Goal: Check status: Check status

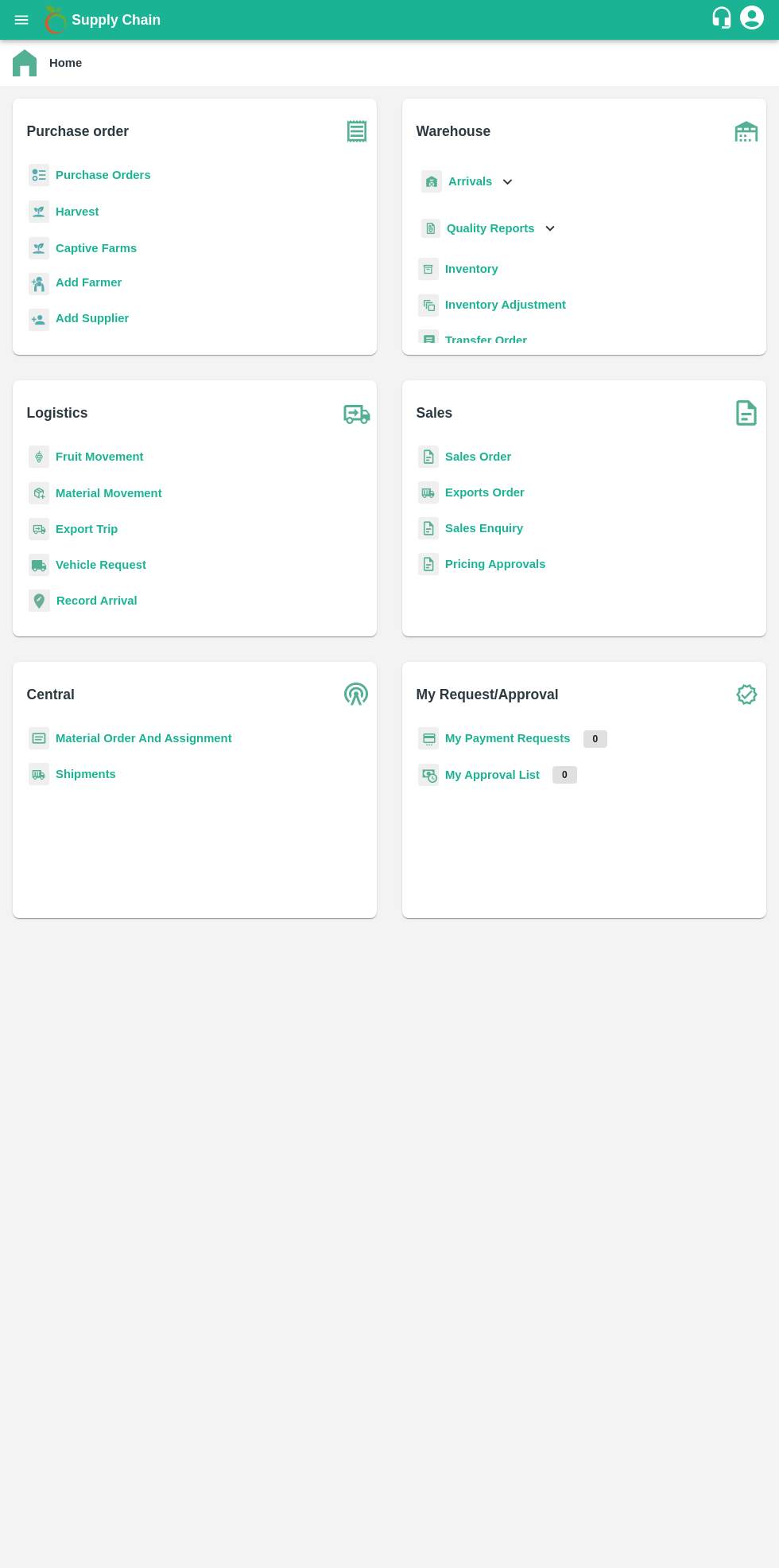
click at [117, 179] on b "Purchase Orders" at bounding box center [104, 175] width 96 height 13
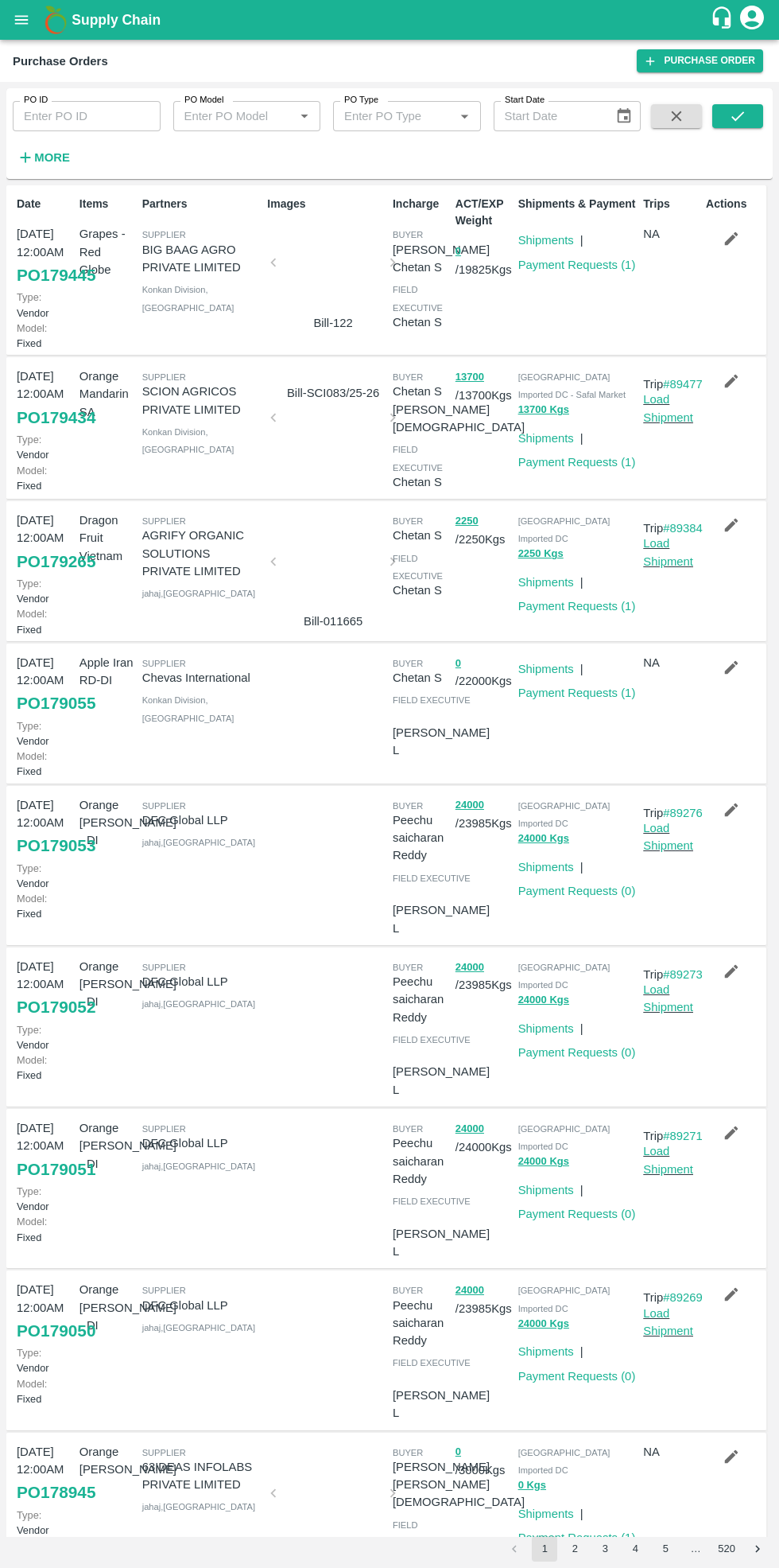
click at [565, 600] on link "Payment Requests ( 1 )" at bounding box center [577, 606] width 117 height 13
click at [572, 459] on link "Payment Requests ( 1 )" at bounding box center [577, 462] width 117 height 13
click at [587, 269] on link "Payment Requests ( 1 )" at bounding box center [577, 265] width 117 height 13
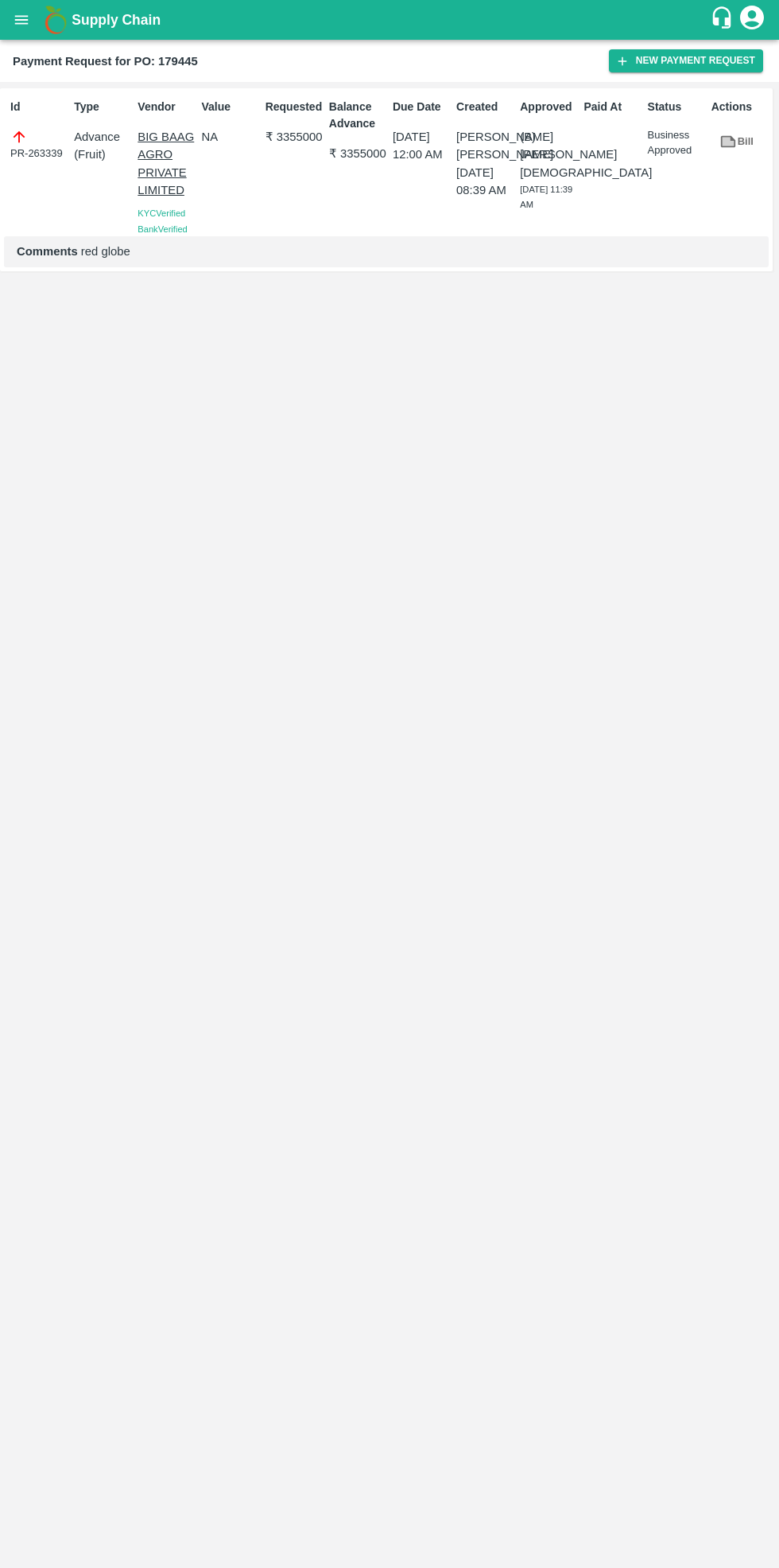
click at [22, 20] on icon "open drawer" at bounding box center [22, 20] width 14 height 9
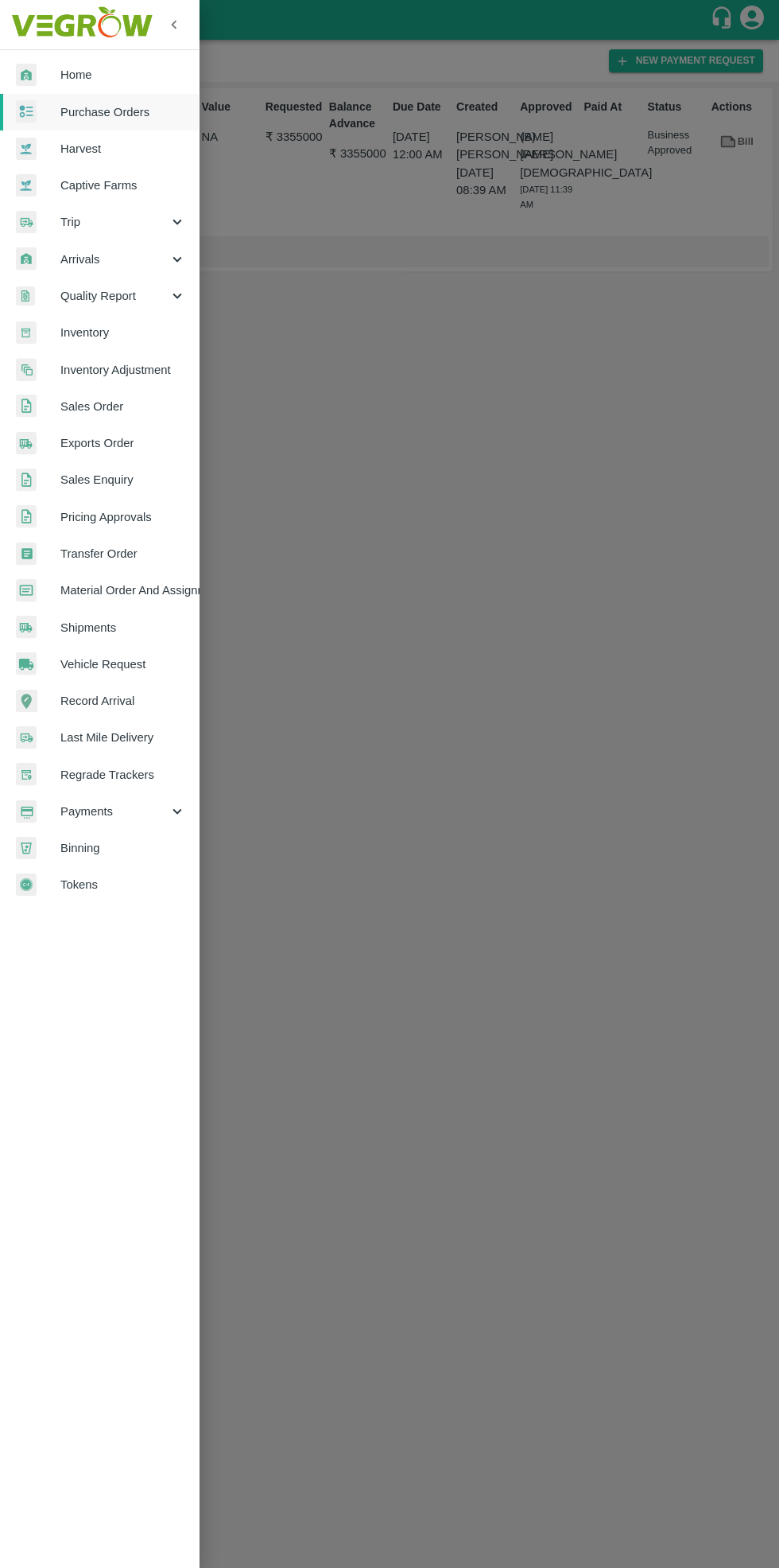
click at [324, 434] on div at bounding box center [390, 784] width 779 height 1568
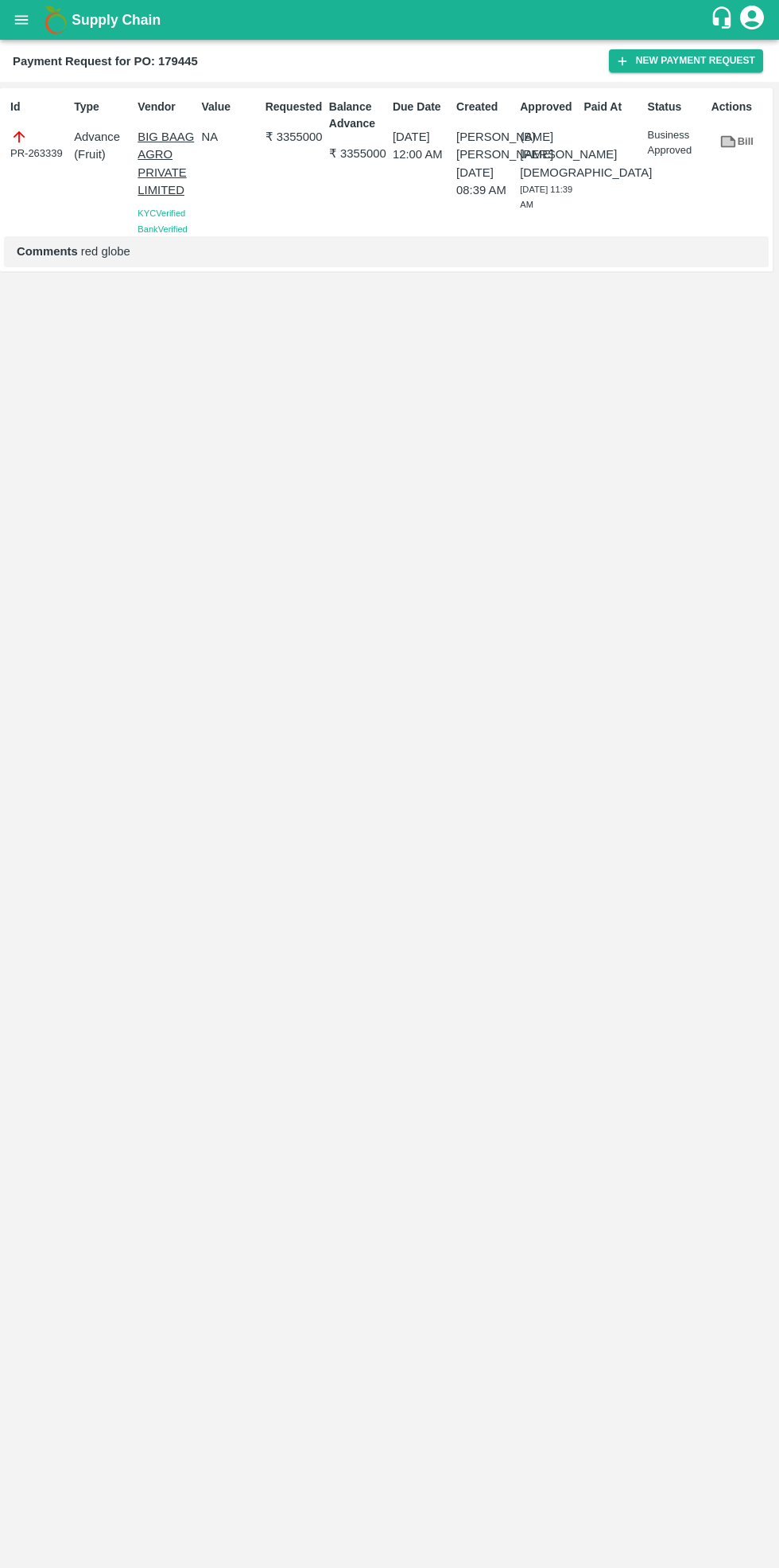
click at [28, 20] on icon "open drawer" at bounding box center [22, 20] width 14 height 9
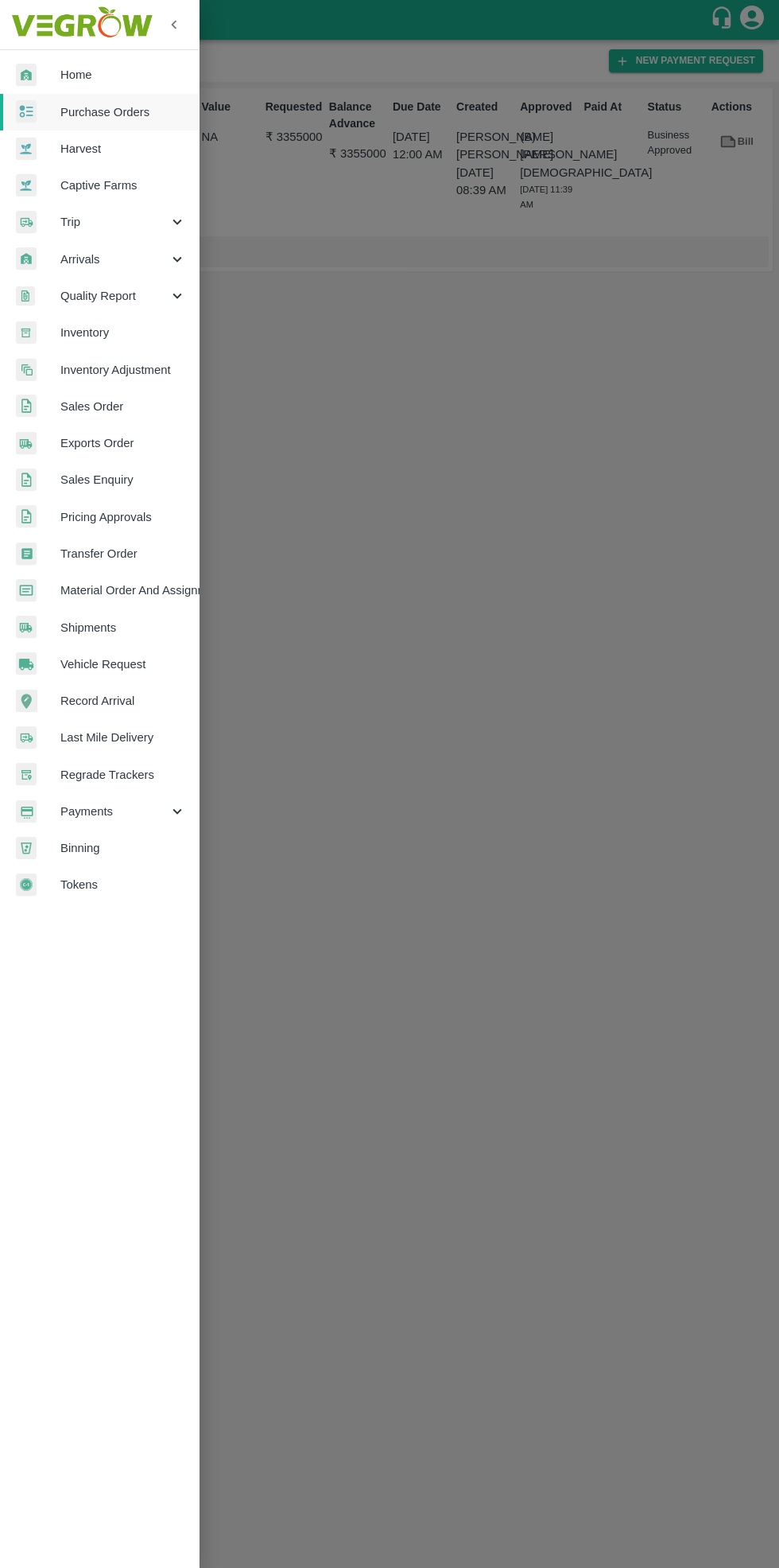
click at [126, 111] on span "Purchase Orders" at bounding box center [123, 111] width 126 height 17
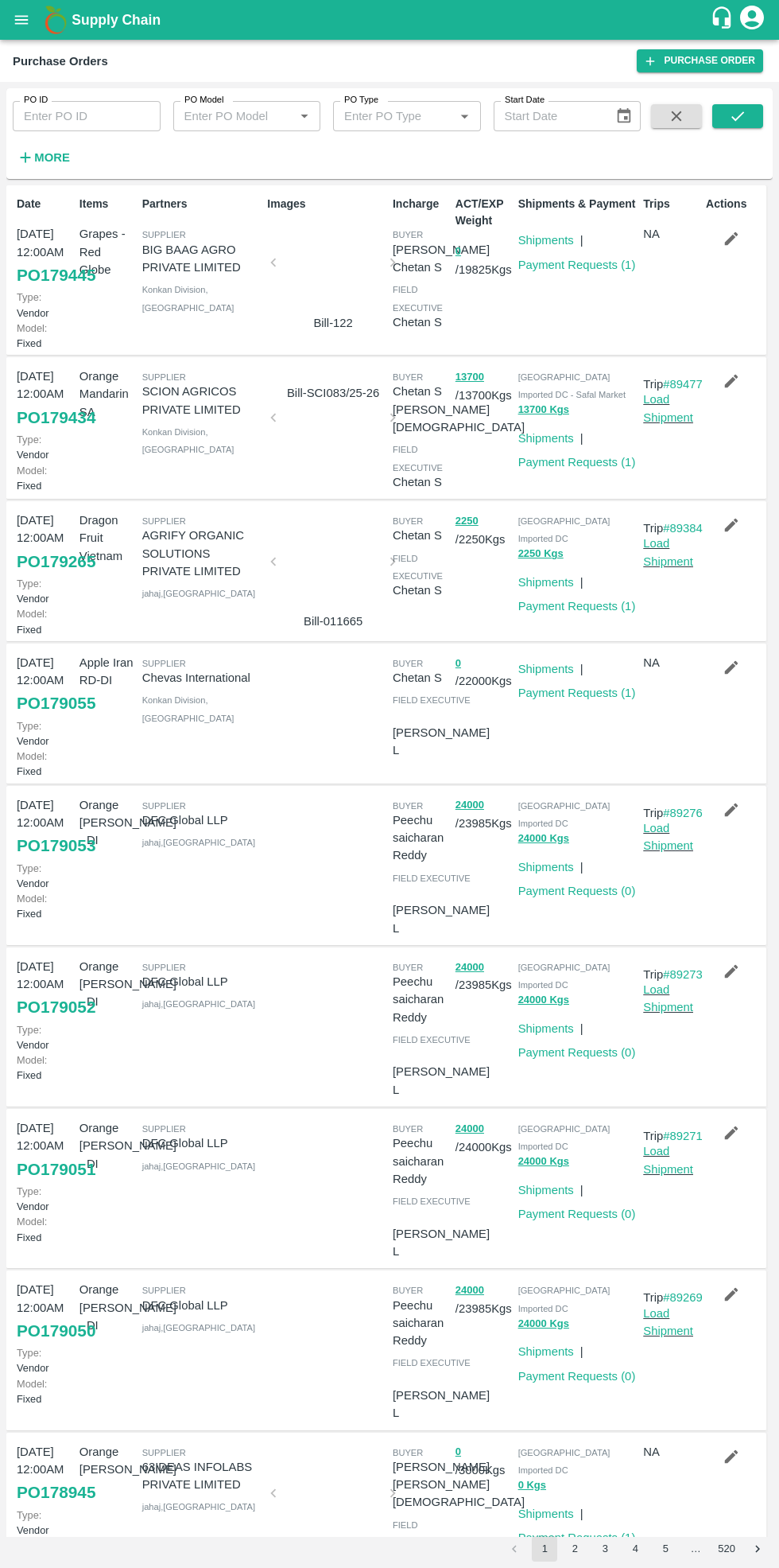
click at [591, 461] on link "Payment Requests ( 1 )" at bounding box center [577, 462] width 117 height 13
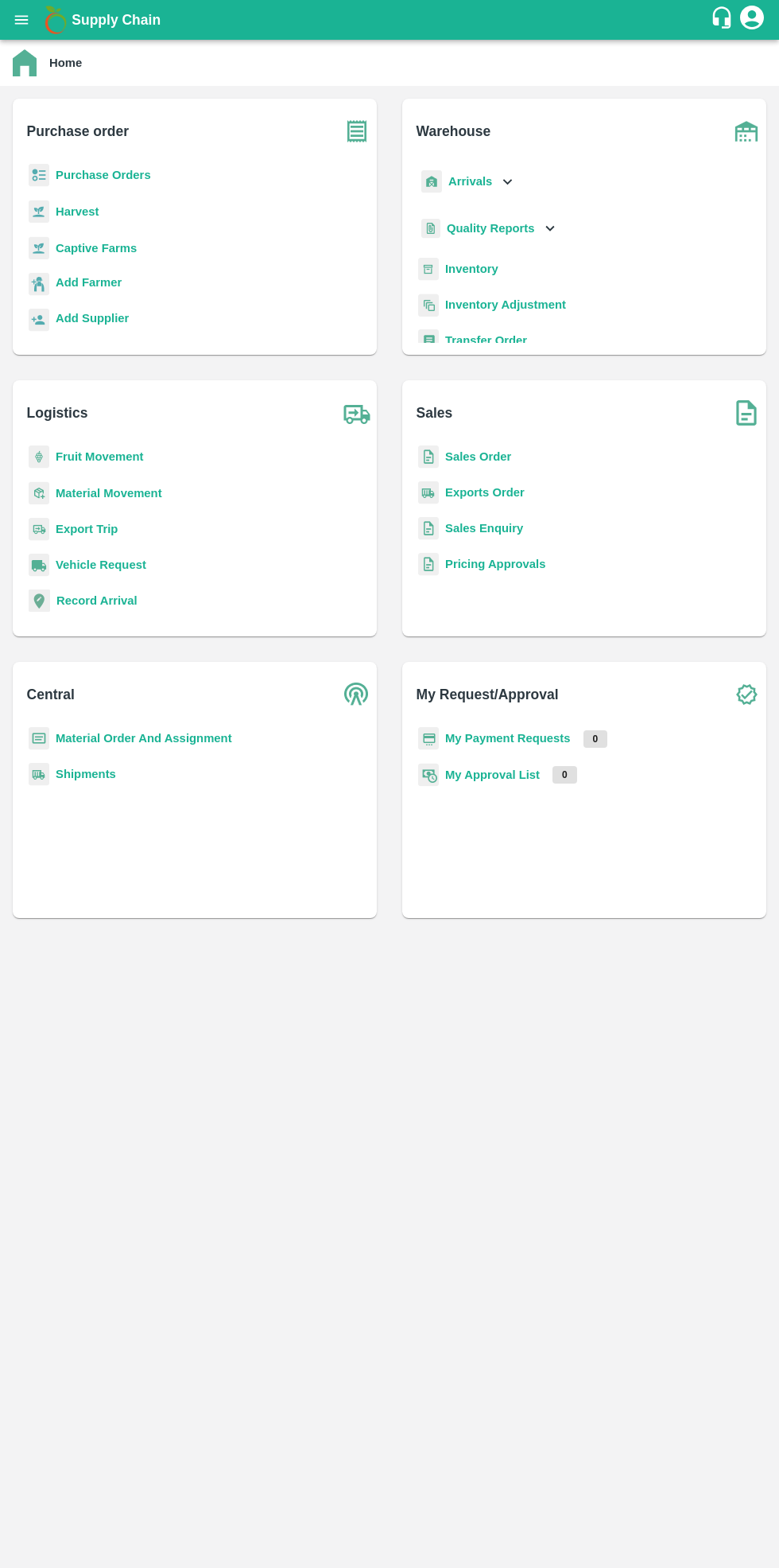
click at [117, 175] on b "Purchase Orders" at bounding box center [104, 175] width 96 height 13
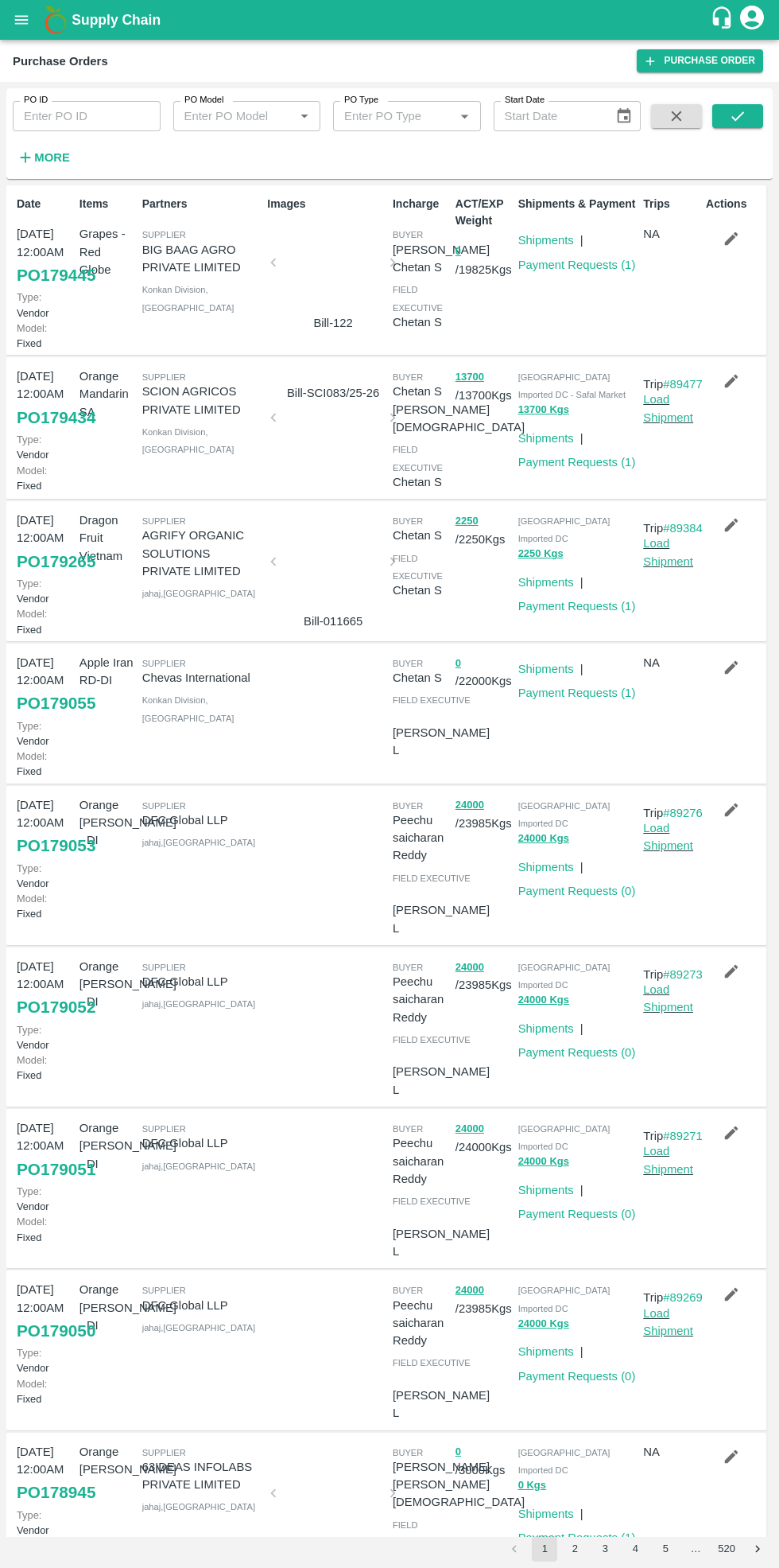
click at [580, 464] on link "Payment Requests ( 1 )" at bounding box center [577, 462] width 117 height 13
